Goal: Task Accomplishment & Management: Use online tool/utility

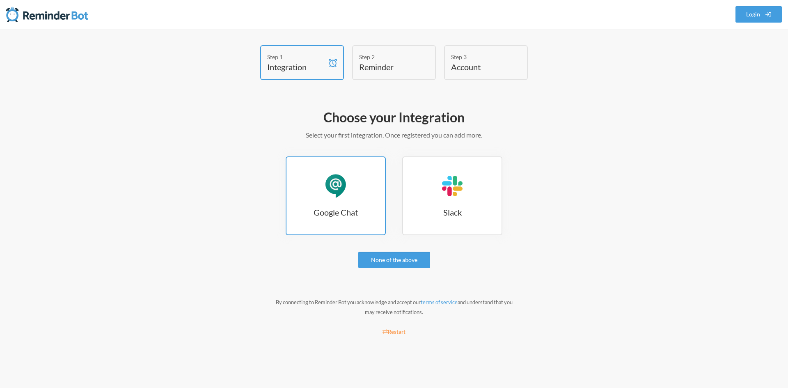
click at [327, 188] on div "Google Chat" at bounding box center [335, 186] width 25 height 25
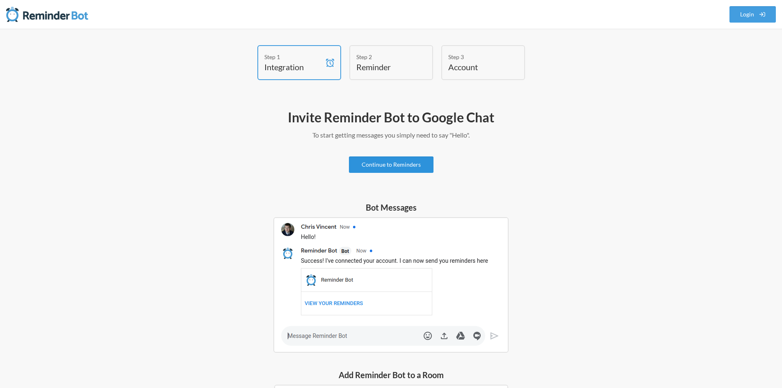
click at [381, 164] on link "Continue to Reminders" at bounding box center [391, 164] width 85 height 16
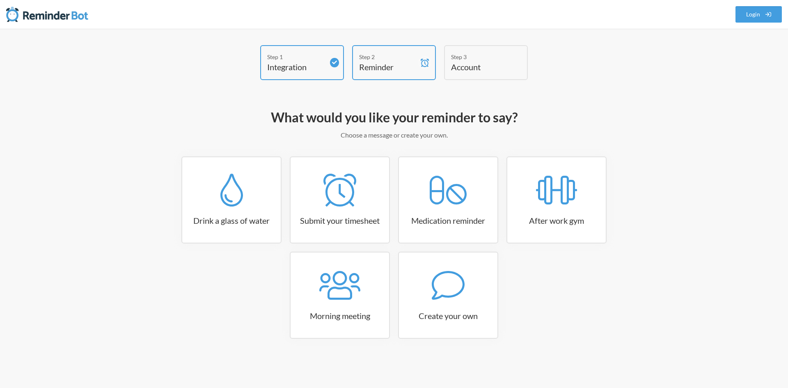
click at [56, 39] on div "Step 1 Integration Step 2 Reminder Step 3 Account What would you like your remi…" at bounding box center [394, 208] width 788 height 359
